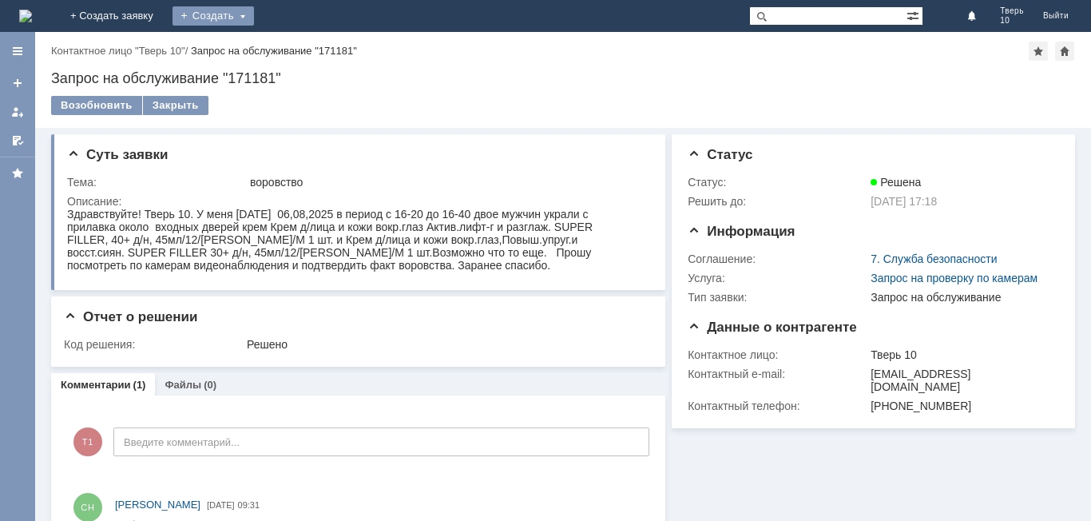
click at [254, 10] on div "Создать" at bounding box center [213, 15] width 81 height 19
click at [254, 12] on div "Создать" at bounding box center [213, 15] width 81 height 19
click at [254, 13] on div "Создать" at bounding box center [213, 15] width 81 height 19
click at [297, 44] on link "Заявка" at bounding box center [236, 47] width 121 height 19
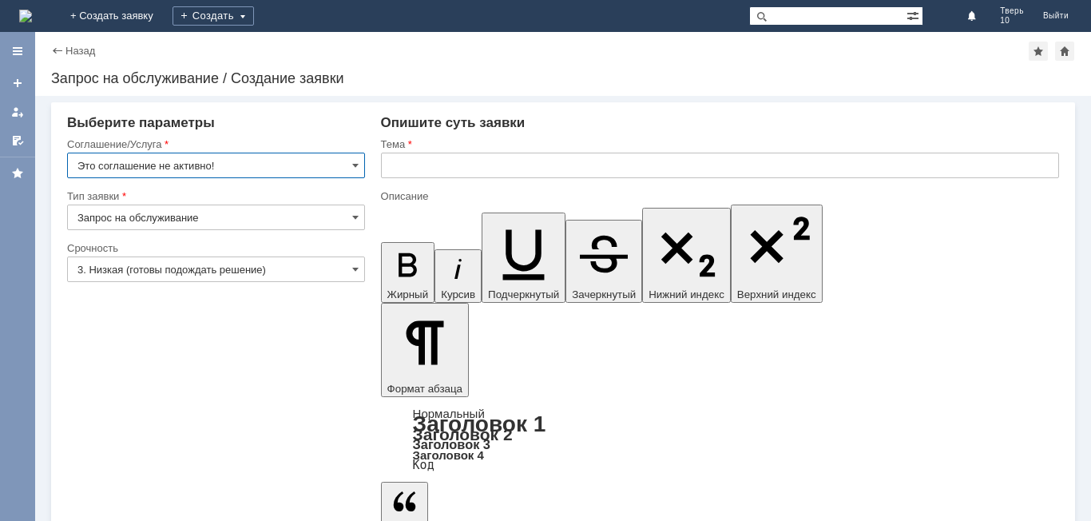
click at [349, 169] on input "Это соглашение не активно!" at bounding box center [216, 166] width 298 height 26
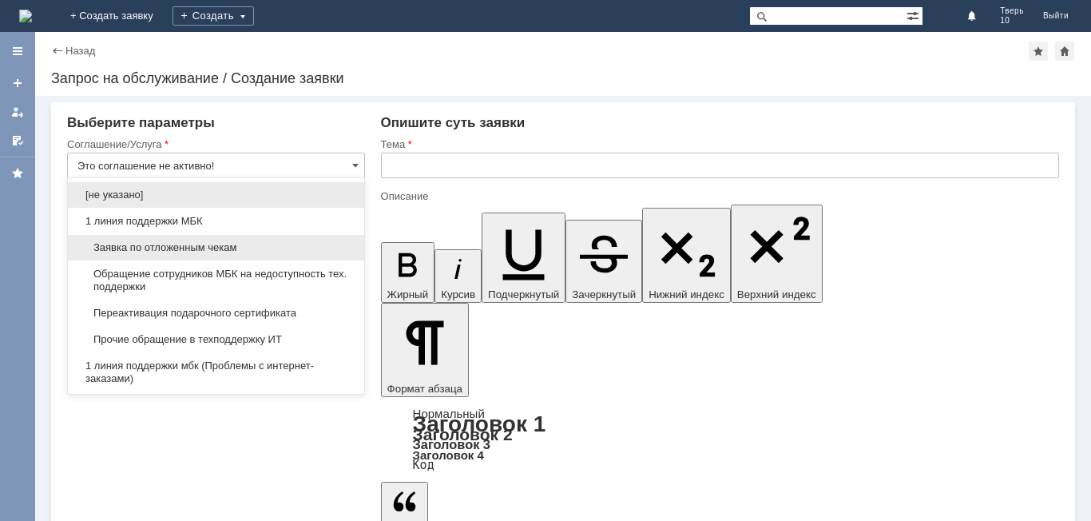
click at [227, 244] on span "Заявка по отложенным чекам" at bounding box center [215, 247] width 277 height 13
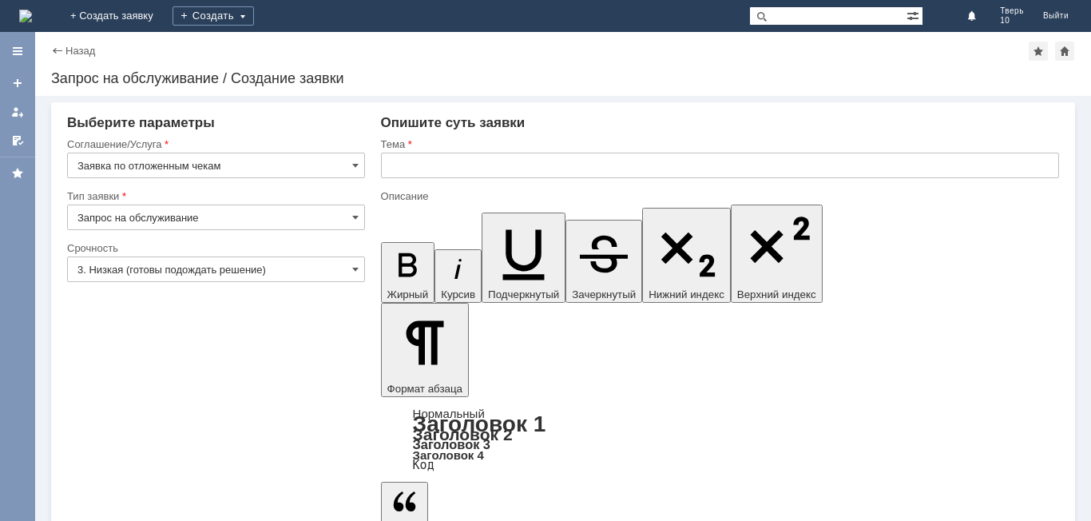
type input "Заявка по отложенным чекам"
click at [454, 161] on input "text" at bounding box center [720, 166] width 678 height 26
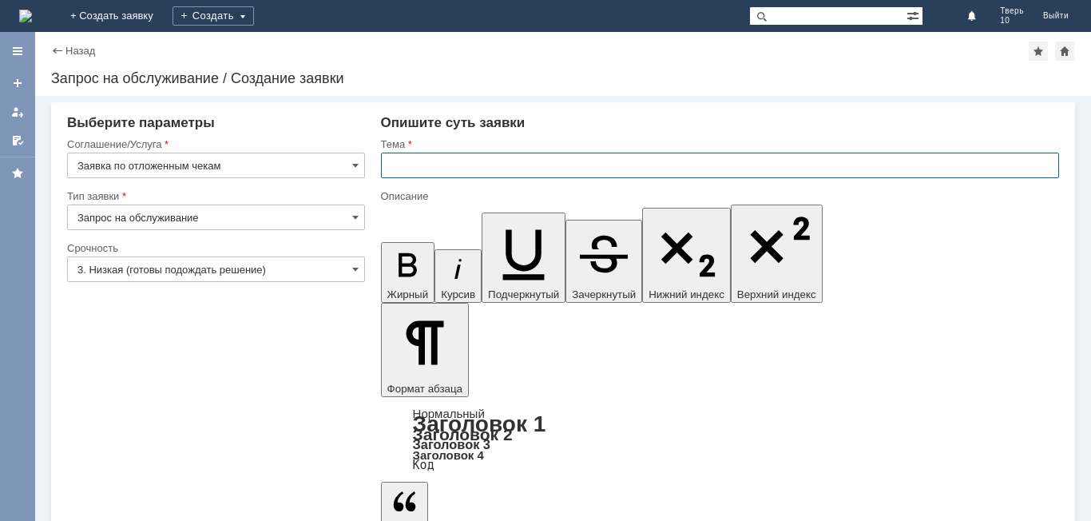
type input "0"
type input "оч"
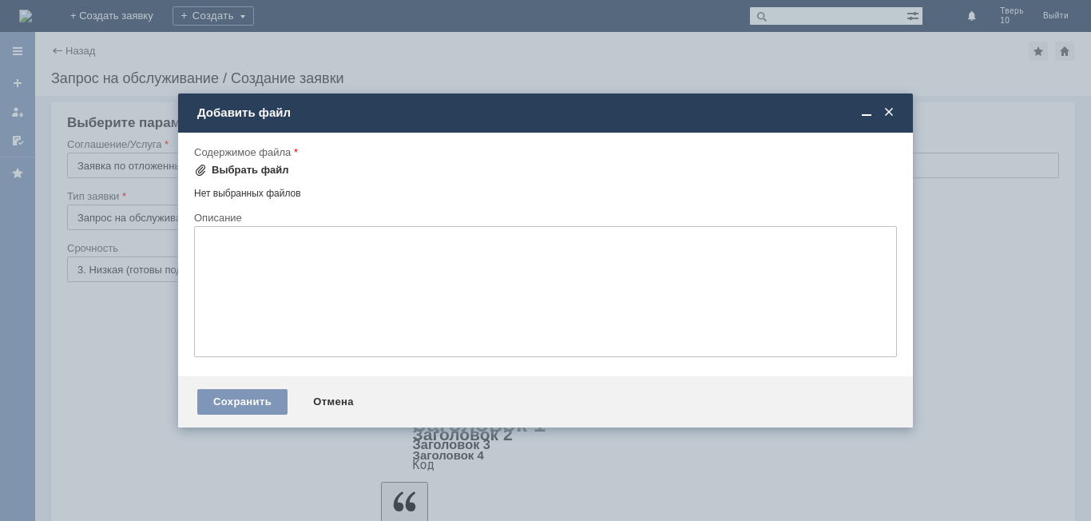
click at [262, 169] on div "Выбрать файл" at bounding box center [250, 170] width 77 height 13
click at [222, 163] on div "Выбрать файл" at bounding box center [241, 170] width 95 height 19
click at [251, 172] on div "Выбрать файл" at bounding box center [250, 170] width 77 height 13
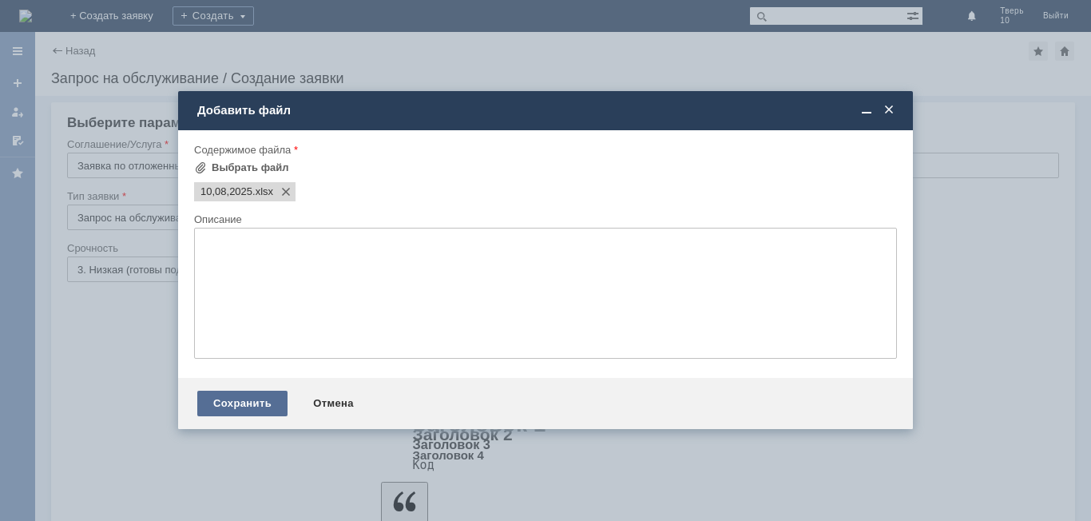
click at [232, 401] on div "Сохранить" at bounding box center [242, 404] width 90 height 26
